Goal: Transaction & Acquisition: Purchase product/service

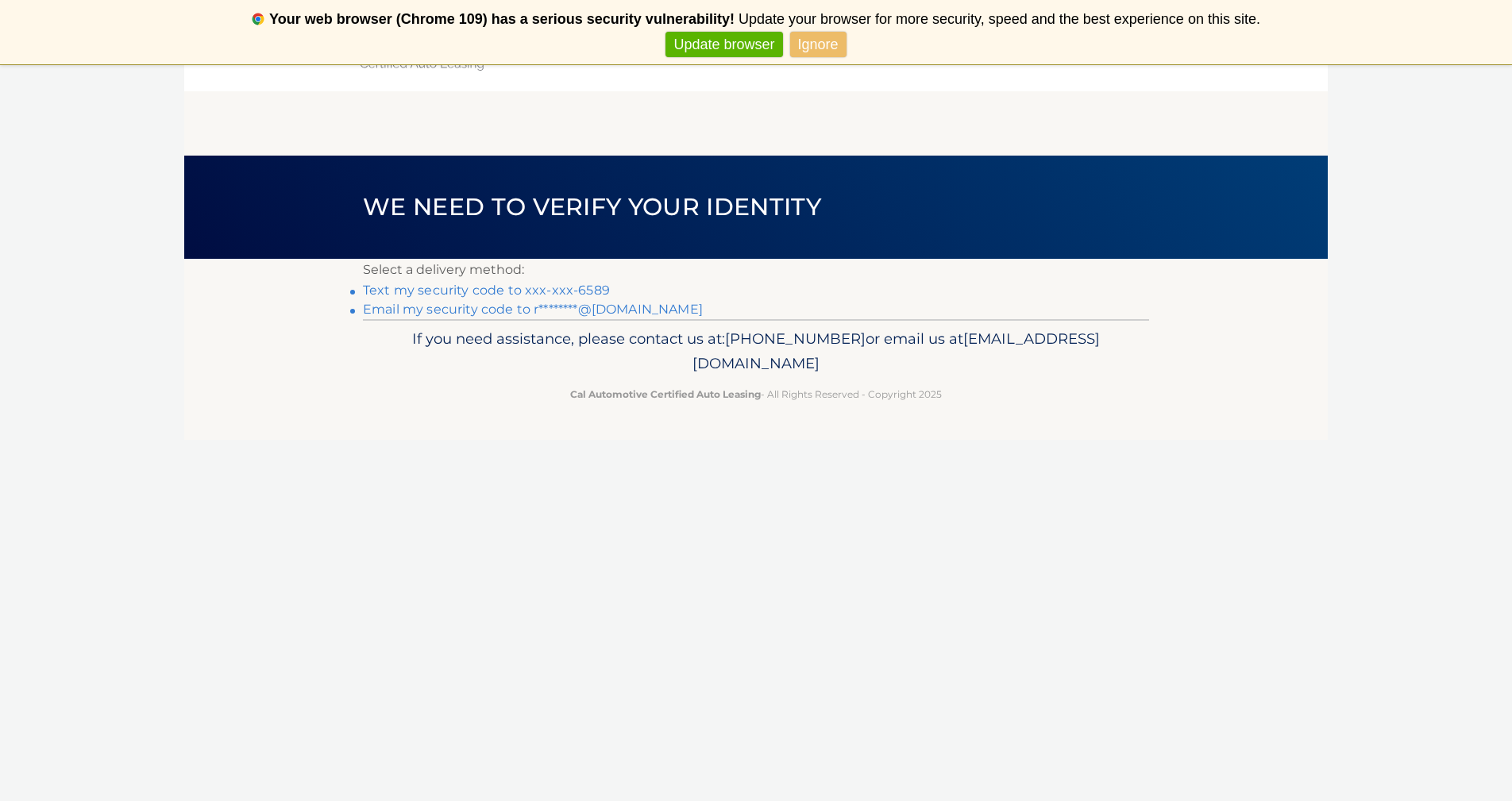
click at [555, 291] on link "Text my security code to xxx-xxx-6589" at bounding box center [487, 289] width 247 height 15
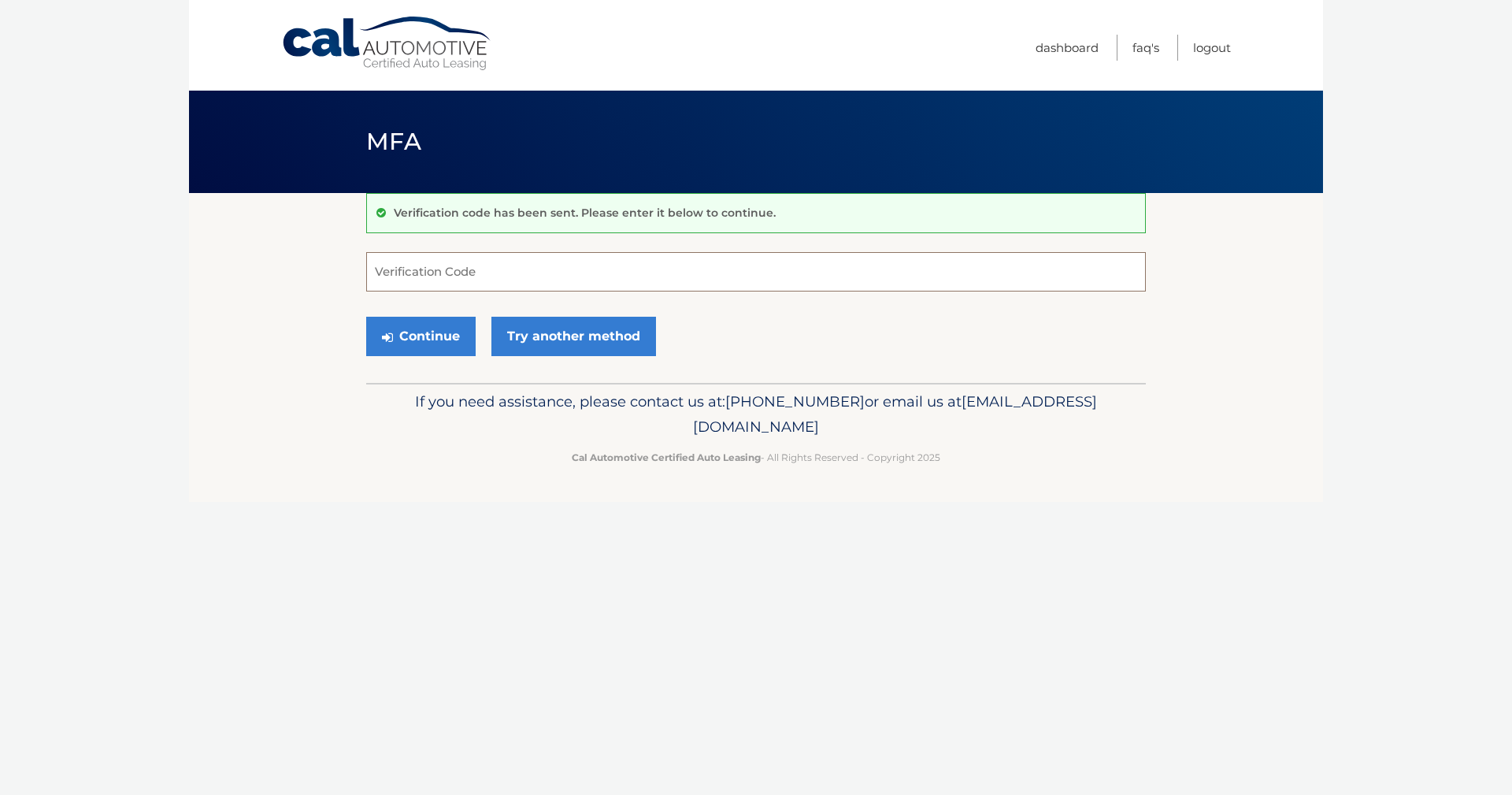
click at [543, 279] on input "Verification Code" at bounding box center [756, 271] width 780 height 40
type input "300279"
click at [416, 330] on button "Continue" at bounding box center [420, 336] width 109 height 40
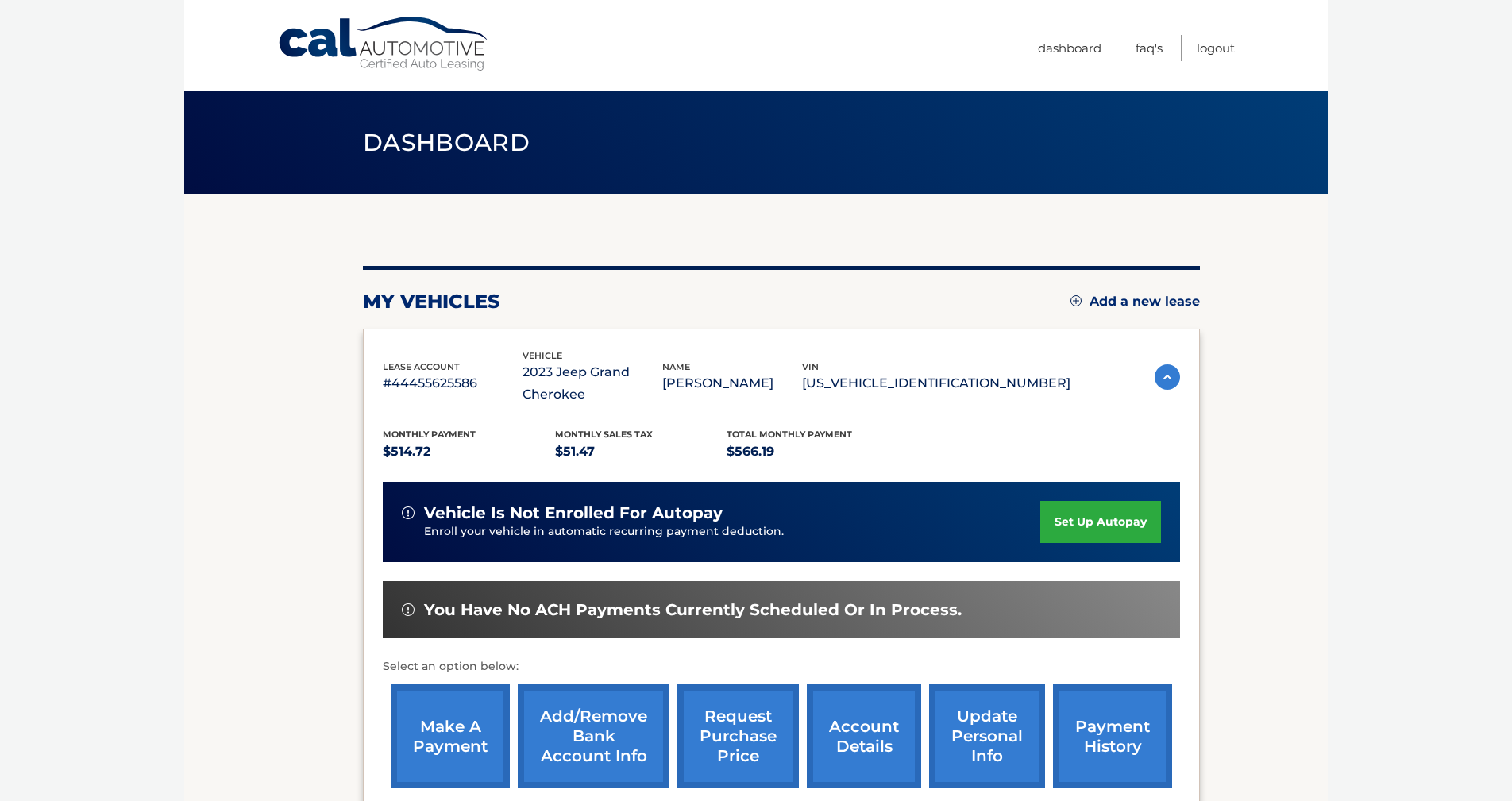
click at [431, 760] on link "make a payment" at bounding box center [450, 736] width 119 height 104
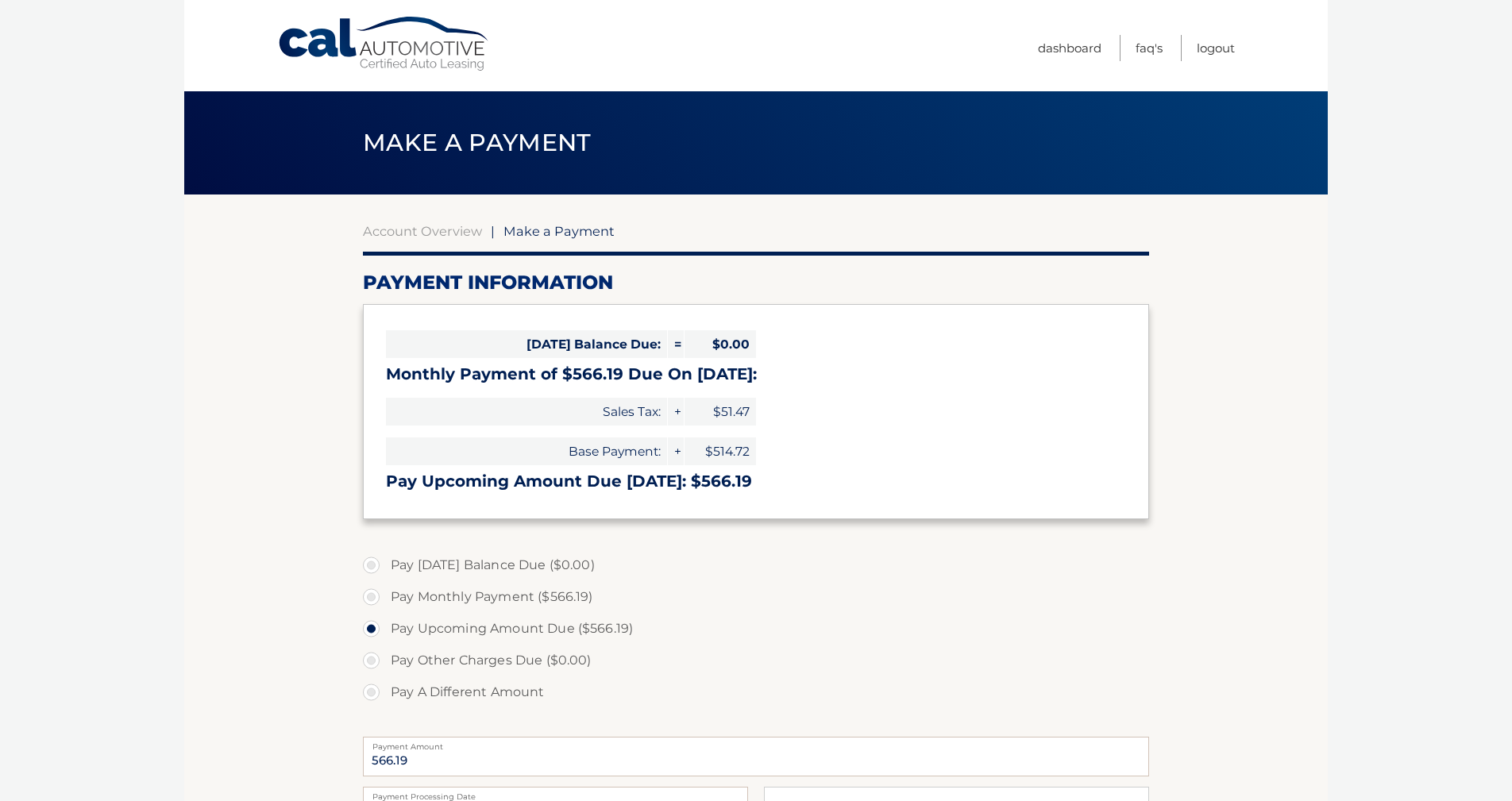
select select "OWRhYTFhNjktYTY5Yy00NTBhLWI5N2QtN2RjNjRhODg3MzE1"
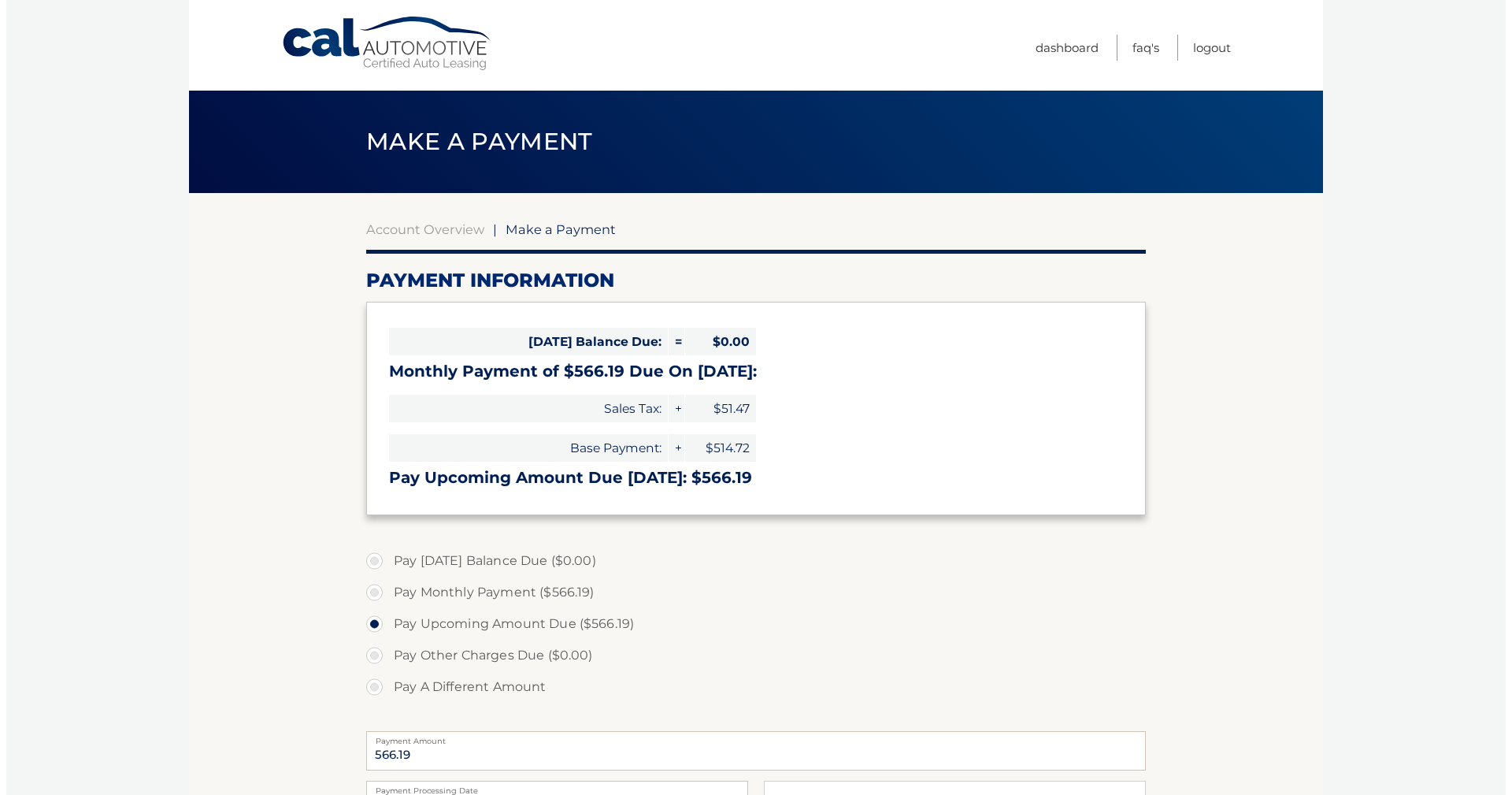
scroll to position [263, 0]
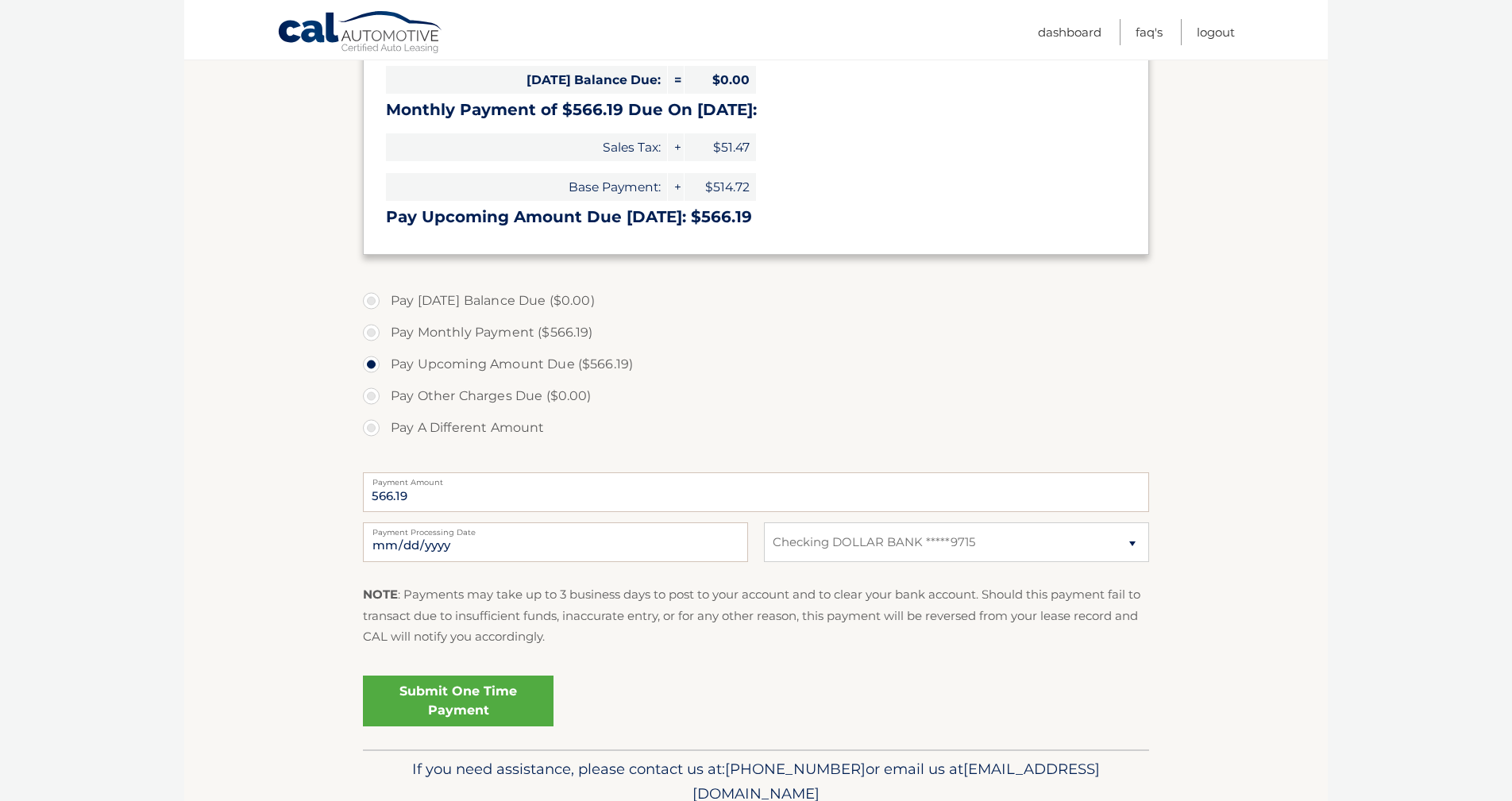
click at [476, 709] on link "Submit One Time Payment" at bounding box center [459, 701] width 191 height 51
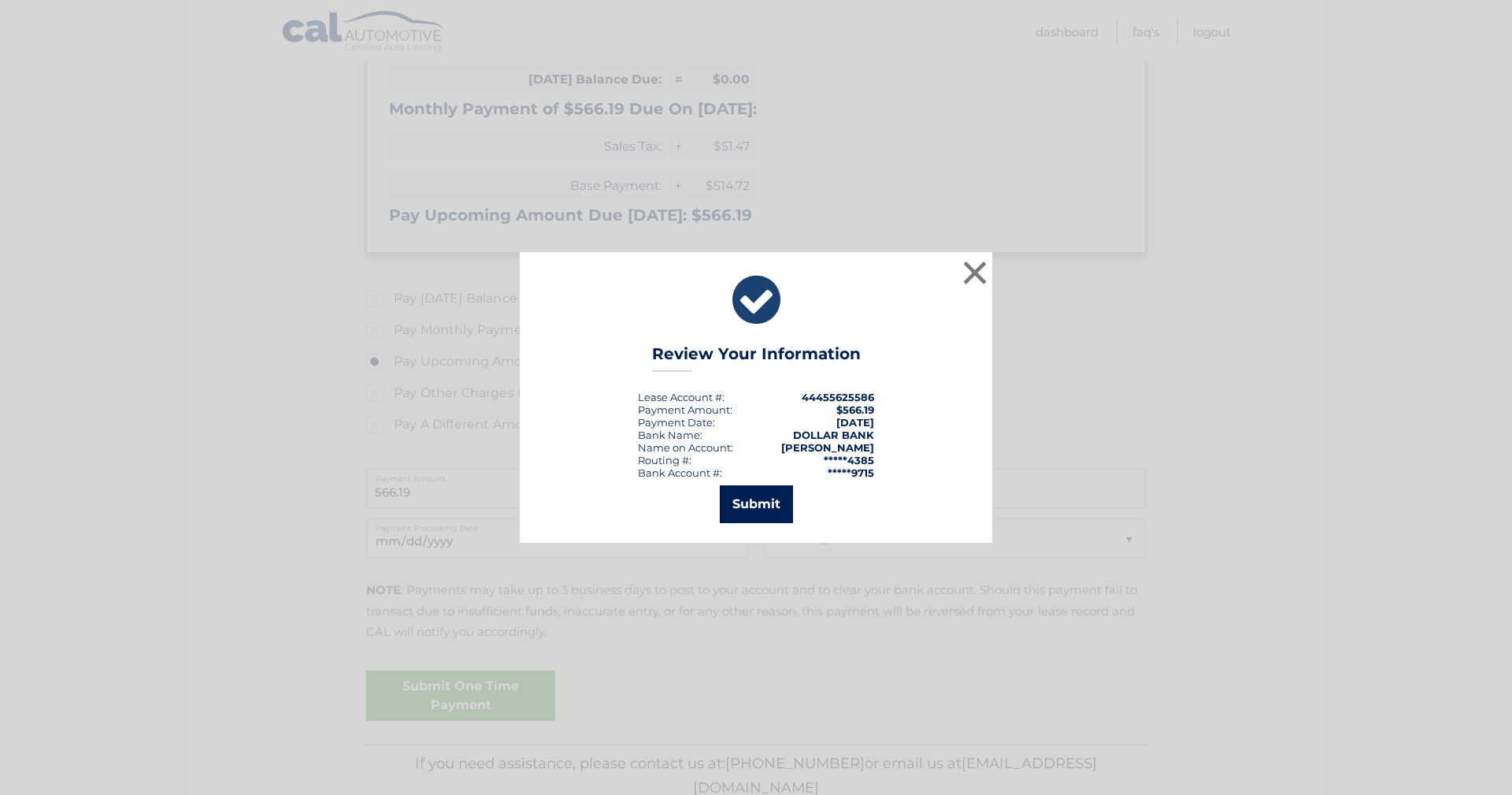
click at [763, 502] on button "Submit" at bounding box center [757, 503] width 73 height 38
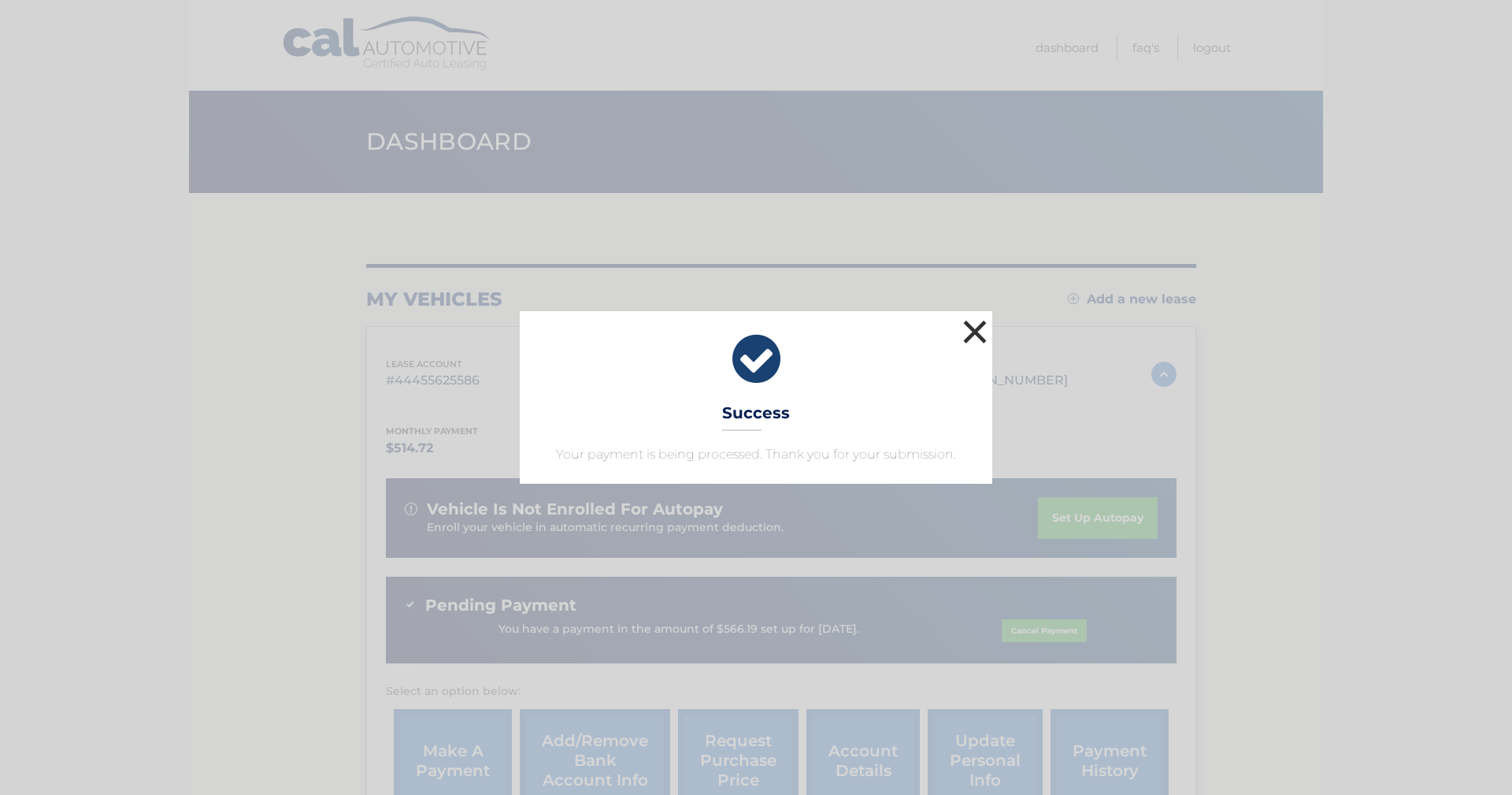
click at [981, 335] on button "×" at bounding box center [975, 331] width 32 height 32
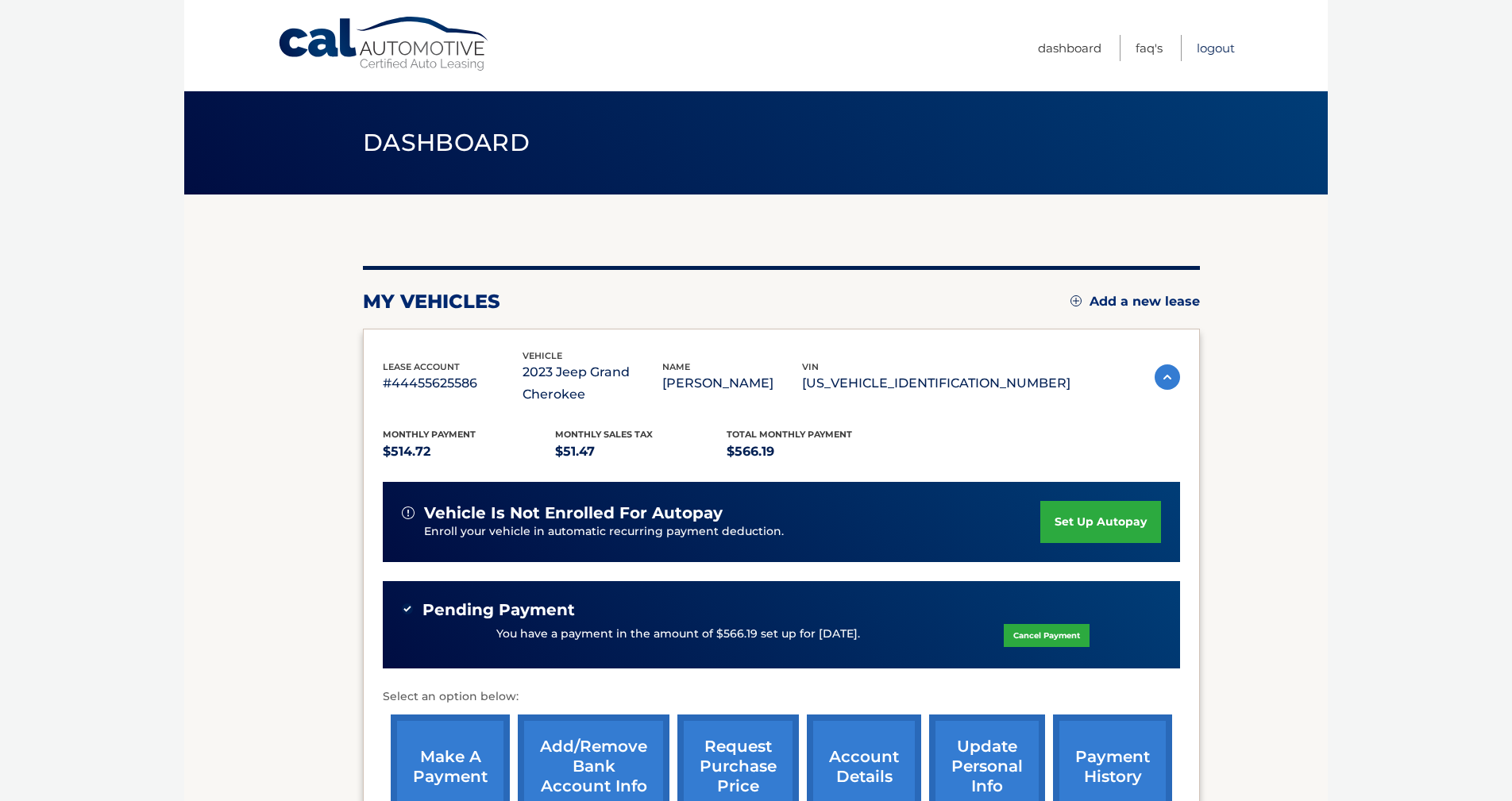
click at [1204, 47] on link "Logout" at bounding box center [1215, 48] width 38 height 26
